Goal: Information Seeking & Learning: Learn about a topic

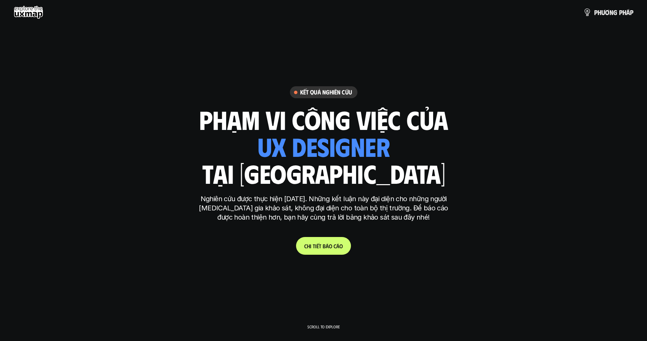
click at [306, 241] on link "C h i t i ế t b á o c á o" at bounding box center [323, 246] width 55 height 18
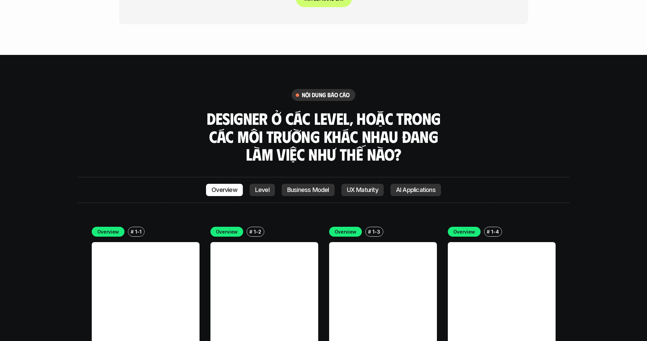
scroll to position [1882, 0]
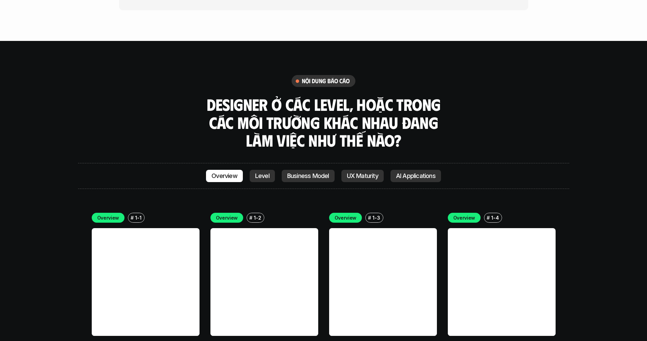
drag, startPoint x: 260, startPoint y: 131, endPoint x: 256, endPoint y: 135, distance: 5.6
click at [260, 172] on p "Level" at bounding box center [262, 175] width 14 height 7
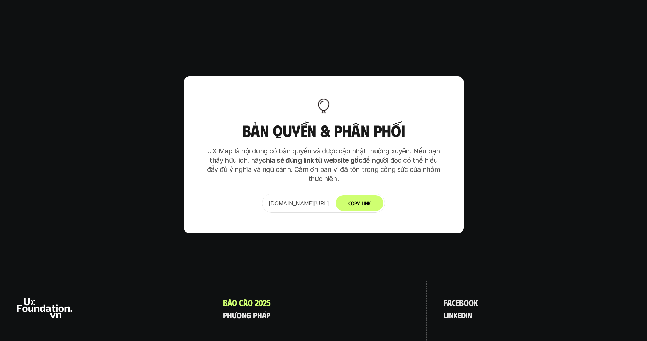
scroll to position [4281, 0]
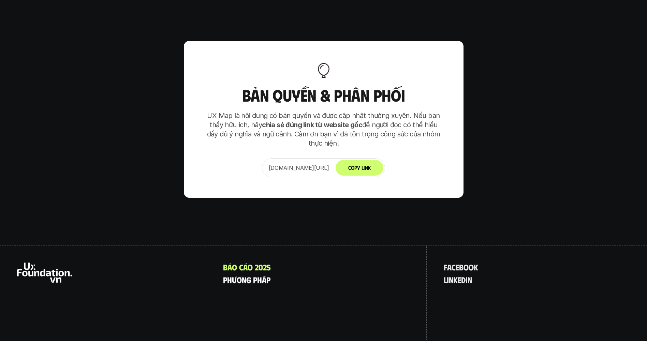
click at [235, 275] on p "p h ư ơ n g p h á p" at bounding box center [246, 279] width 47 height 9
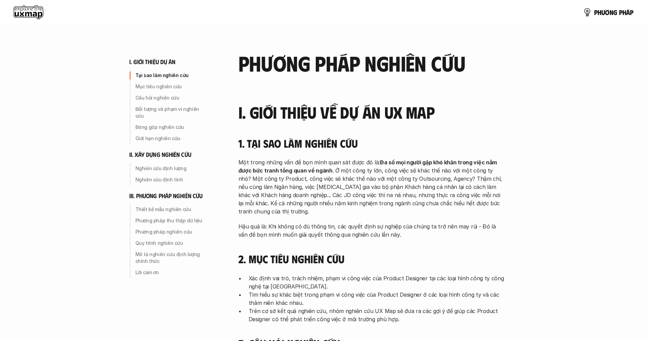
click at [27, 11] on use at bounding box center [29, 12] width 30 height 14
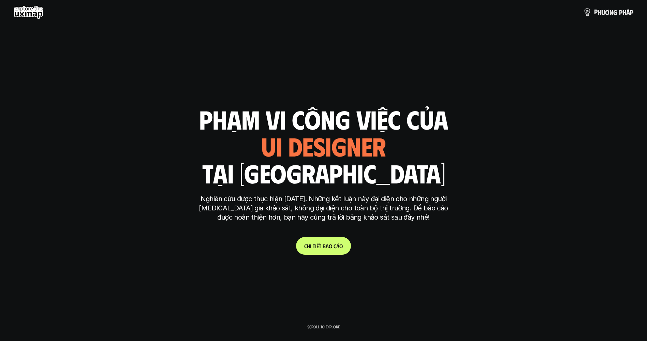
click at [601, 13] on p "p h ư ơ n g p h á p" at bounding box center [613, 12] width 39 height 7
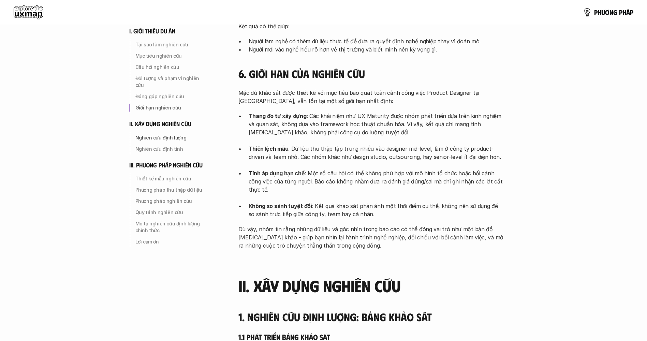
scroll to position [579, 0]
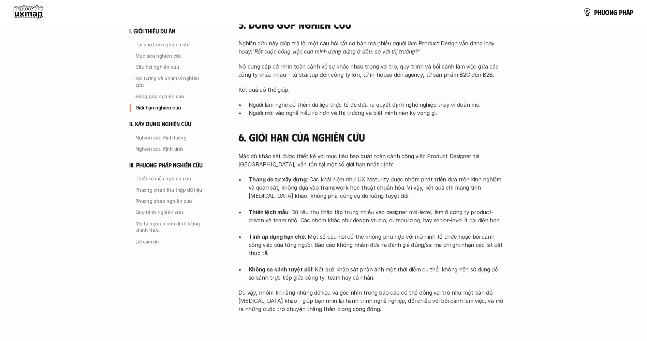
click at [3, 7] on div "p h ư ơ n g p h á p" at bounding box center [323, 12] width 647 height 25
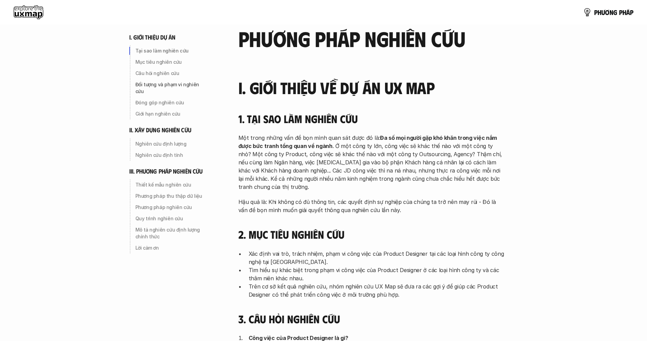
scroll to position [0, 0]
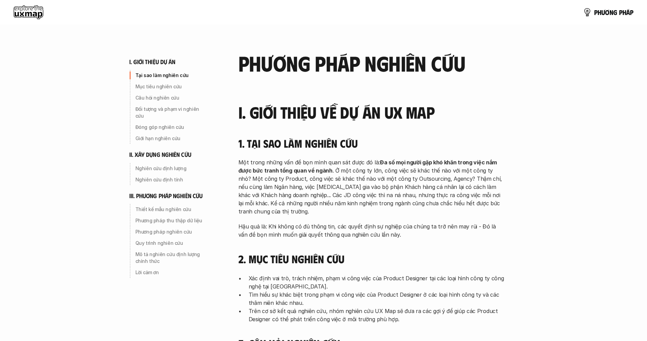
click at [25, 15] on use at bounding box center [29, 12] width 30 height 14
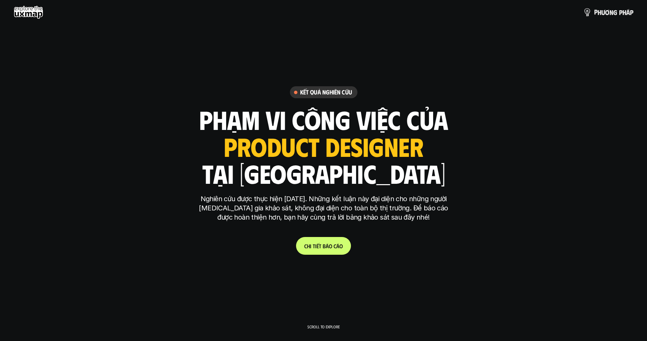
click at [617, 10] on span at bounding box center [618, 12] width 2 height 7
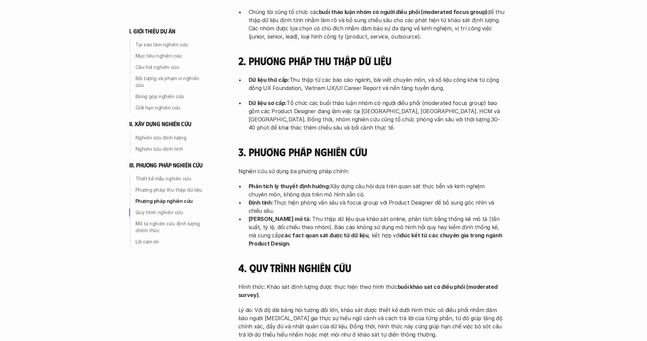
scroll to position [1772, 0]
